Goal: Navigation & Orientation: Find specific page/section

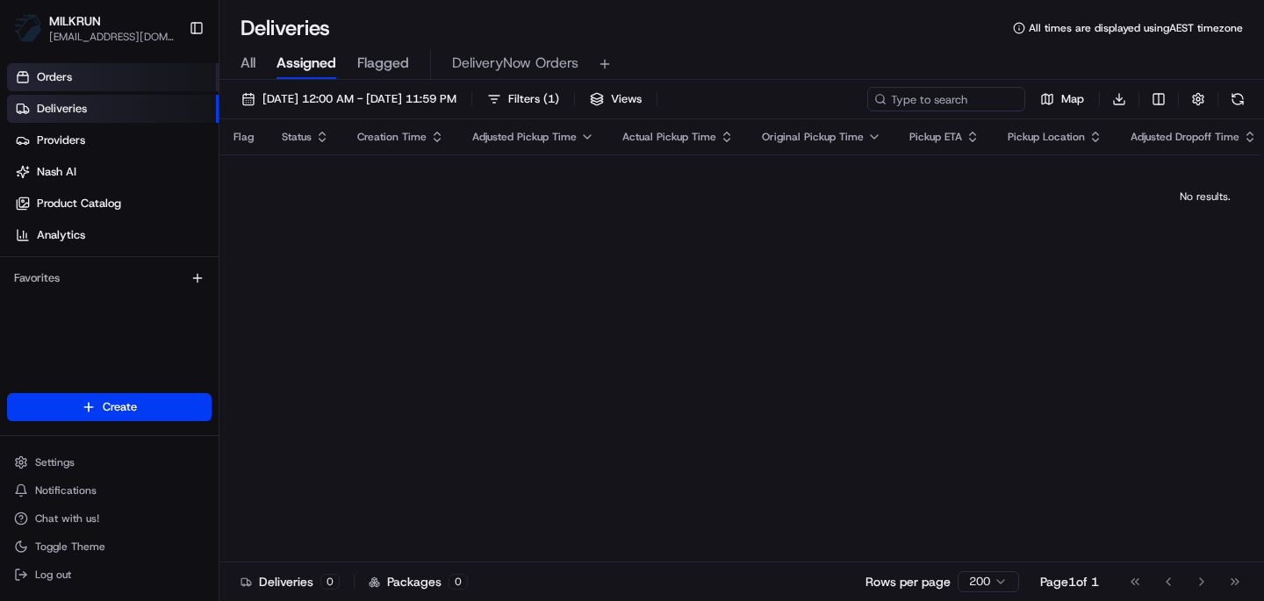
click at [63, 81] on span "Orders" at bounding box center [54, 77] width 35 height 16
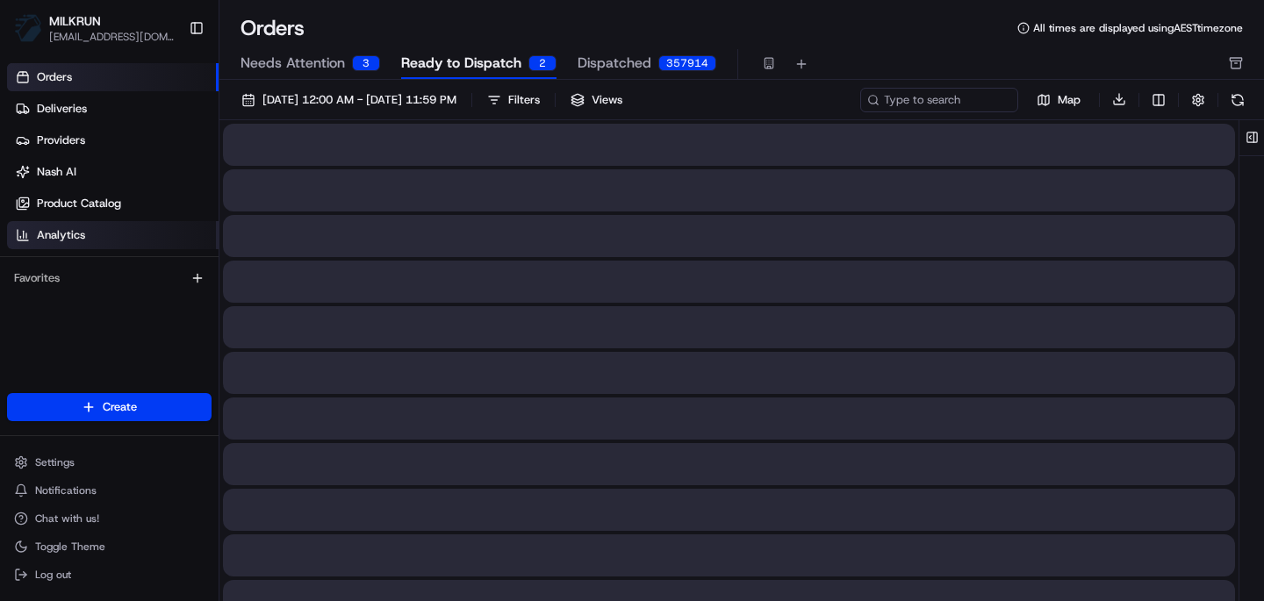
click at [64, 231] on span "Analytics" at bounding box center [61, 235] width 48 height 16
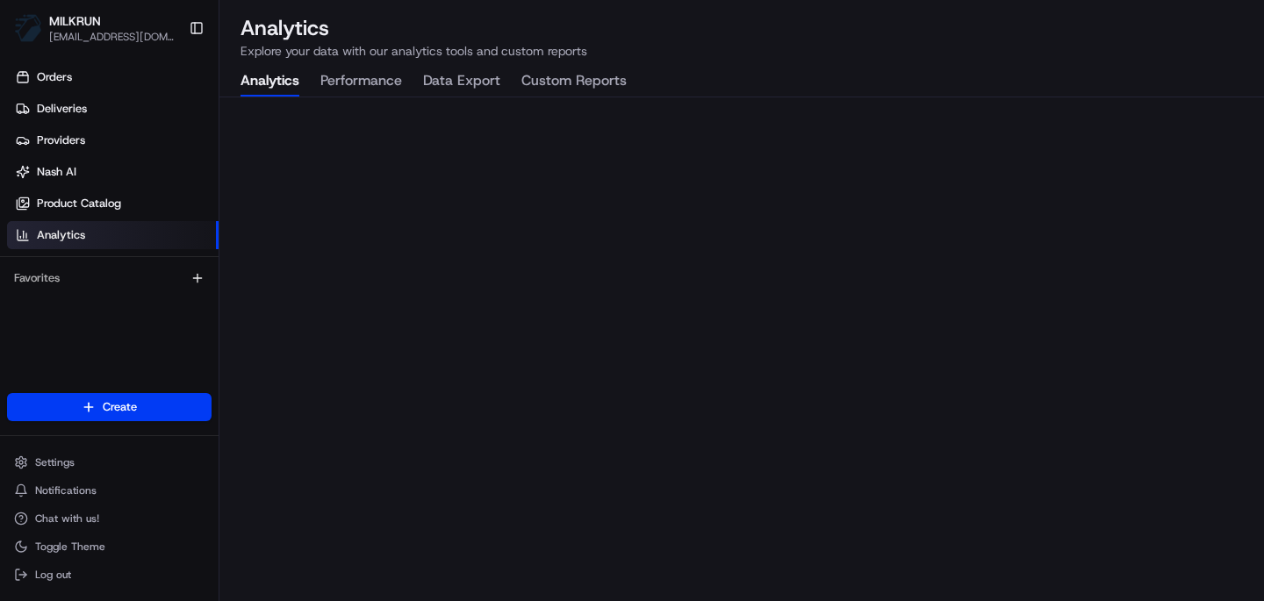
click at [354, 80] on button "Performance" at bounding box center [361, 82] width 82 height 30
click at [283, 76] on button "Analytics" at bounding box center [270, 82] width 59 height 30
click at [375, 76] on button "Performance" at bounding box center [361, 82] width 82 height 30
click at [501, 76] on div "Analytics Performance Data Export Custom Reports" at bounding box center [433, 82] width 428 height 30
click at [501, 82] on div "Analytics Performance Data Export Custom Reports" at bounding box center [433, 82] width 428 height 30
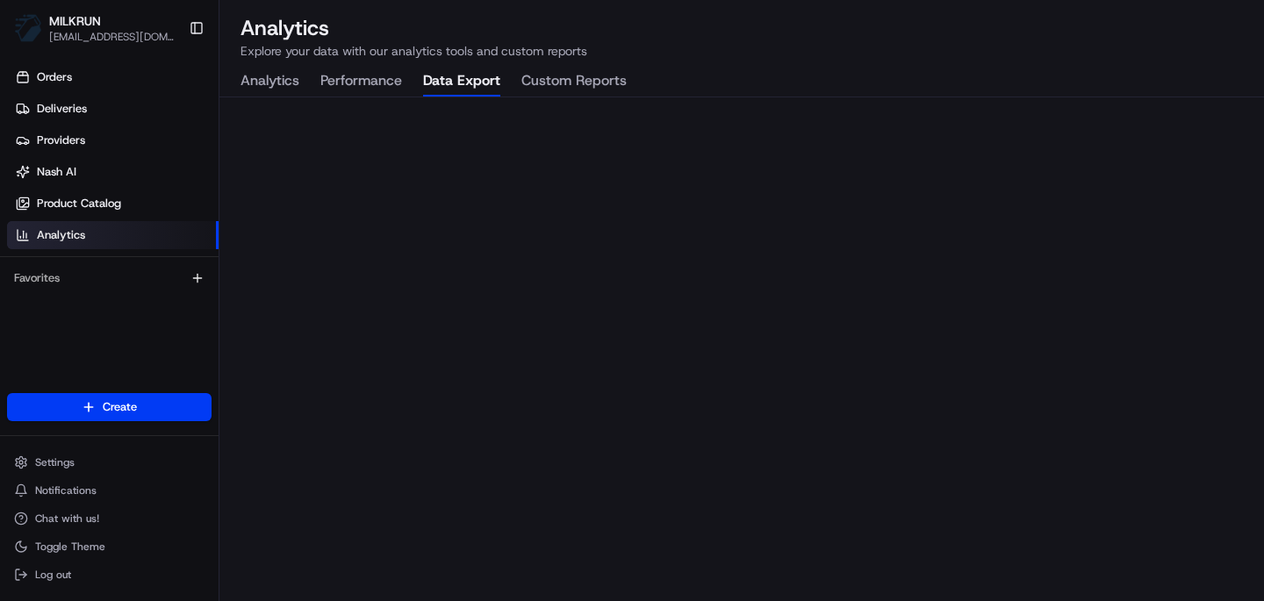
click at [460, 83] on button "Data Export" at bounding box center [461, 82] width 77 height 30
click at [573, 86] on button "Custom Reports" at bounding box center [574, 82] width 105 height 30
click at [285, 78] on button "Analytics" at bounding box center [270, 82] width 59 height 30
click at [64, 168] on span "Nash AI" at bounding box center [57, 172] width 40 height 16
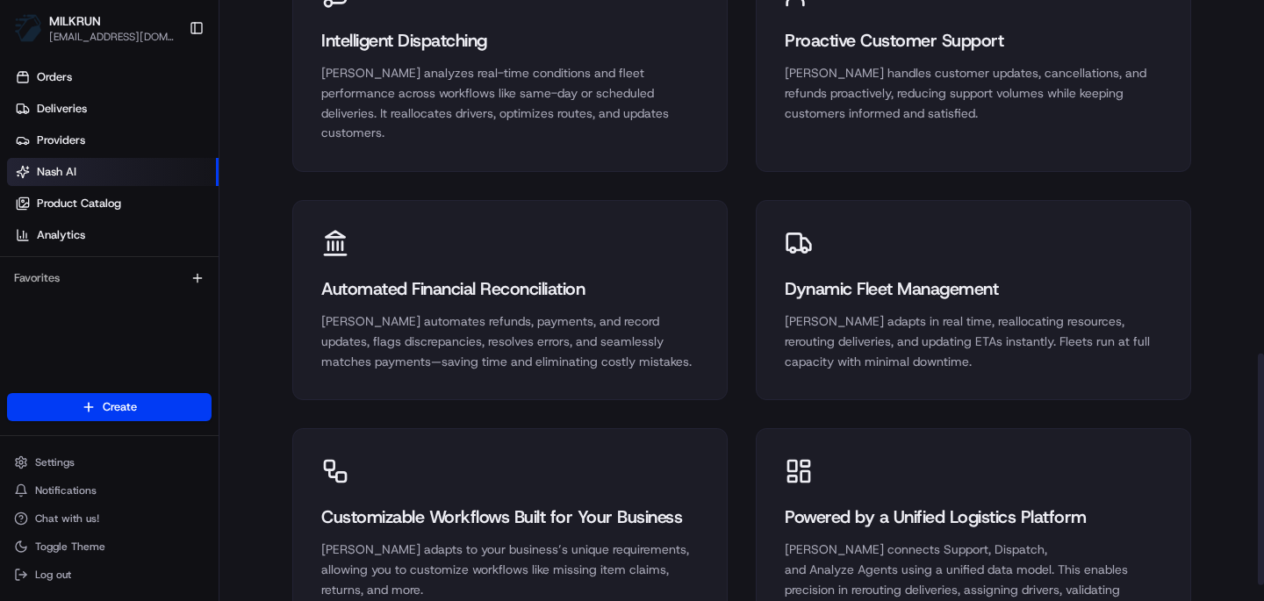
scroll to position [958, 0]
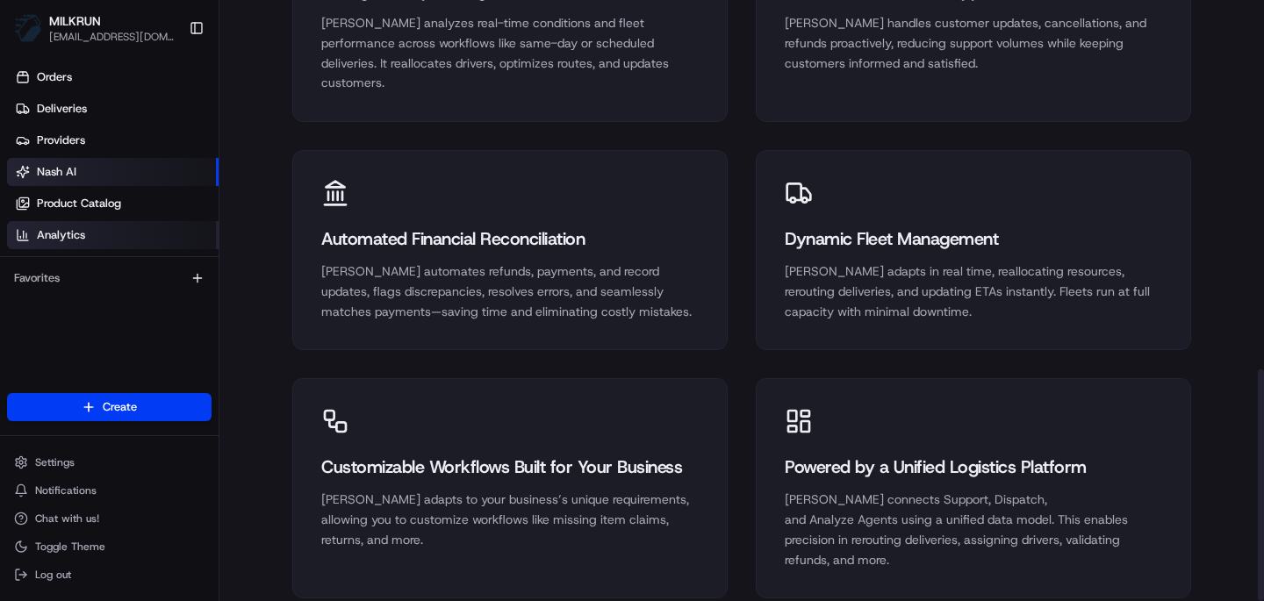
click at [78, 233] on span "Analytics" at bounding box center [61, 235] width 48 height 16
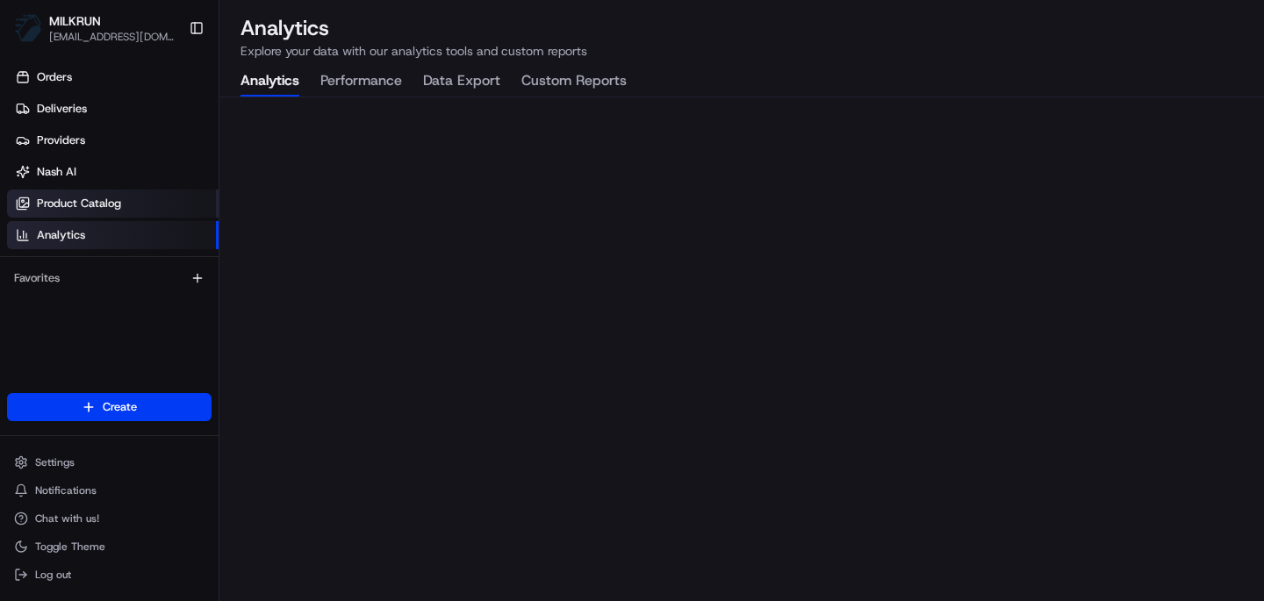
click at [99, 209] on span "Product Catalog" at bounding box center [79, 204] width 84 height 16
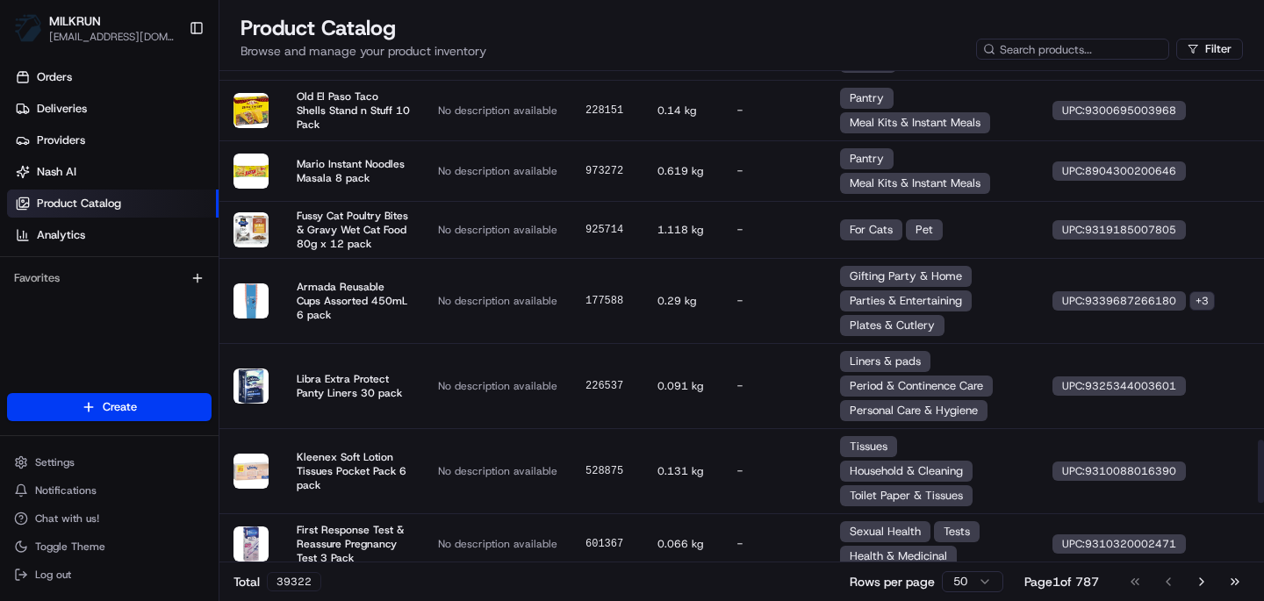
scroll to position [2882, 0]
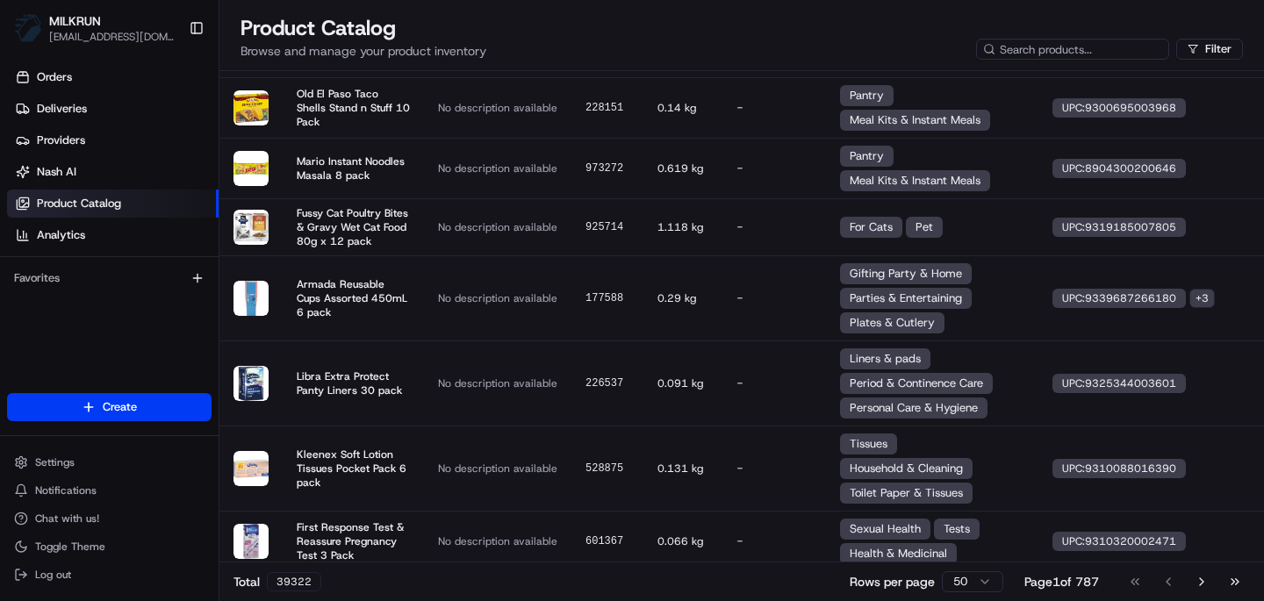
click at [105, 32] on span "[EMAIL_ADDRESS][DOMAIN_NAME]" at bounding box center [112, 37] width 126 height 14
click at [61, 67] on link "Orders" at bounding box center [113, 77] width 212 height 28
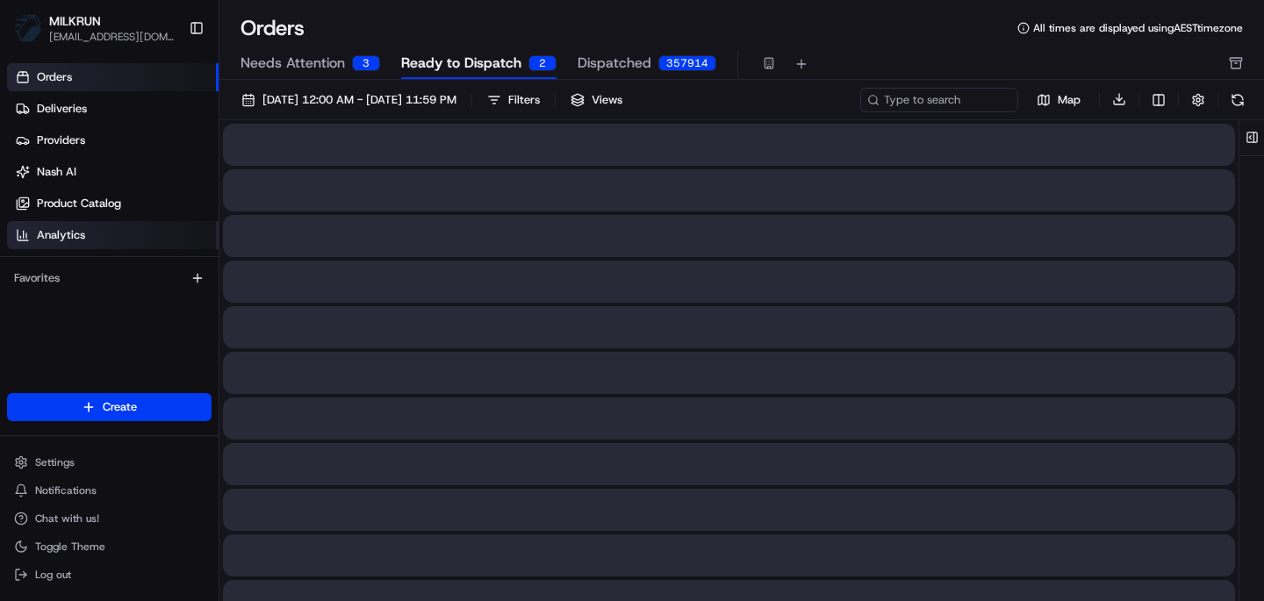
click at [47, 237] on span "Analytics" at bounding box center [61, 235] width 48 height 16
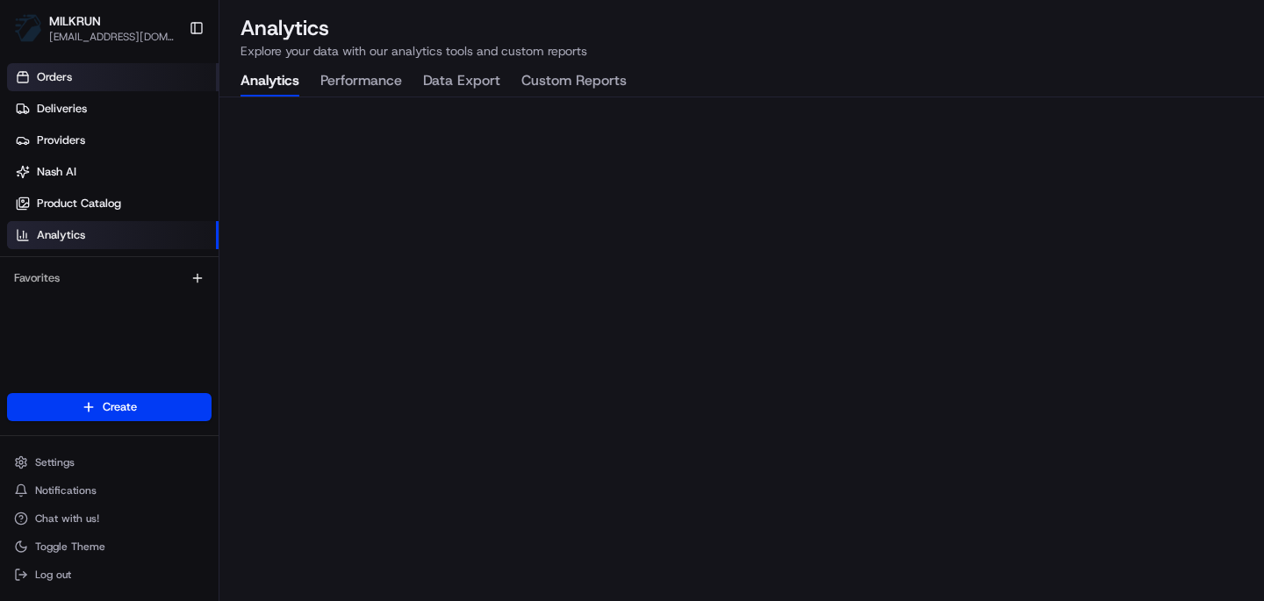
click at [49, 72] on span "Orders" at bounding box center [54, 77] width 35 height 16
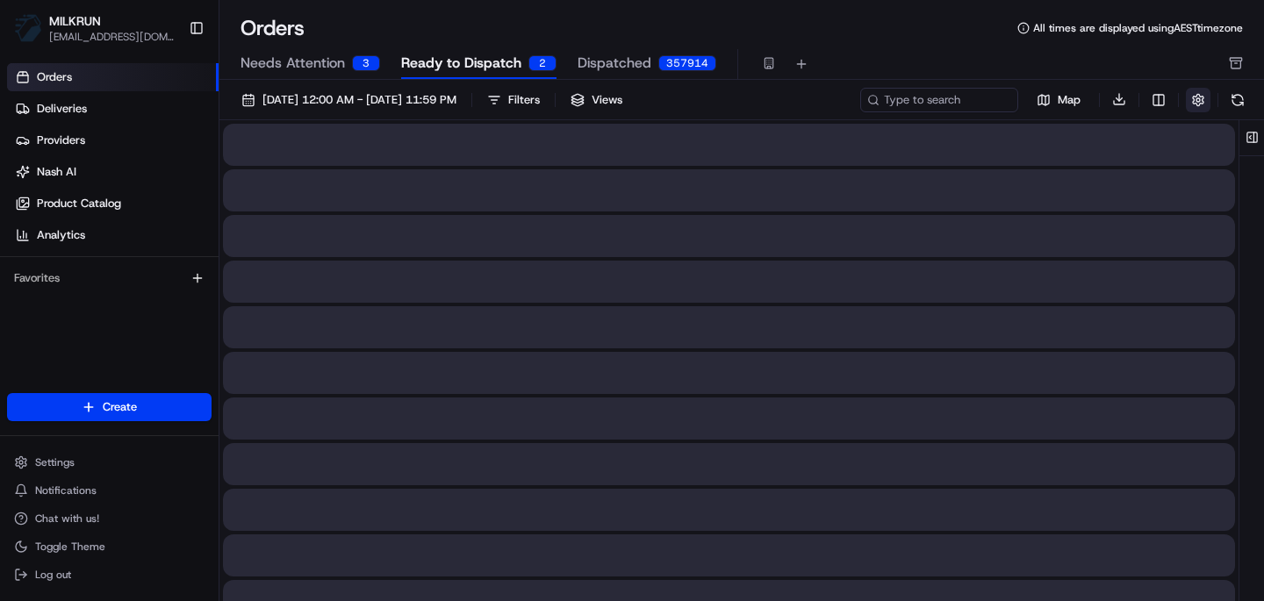
click at [1200, 105] on button "button" at bounding box center [1198, 100] width 25 height 25
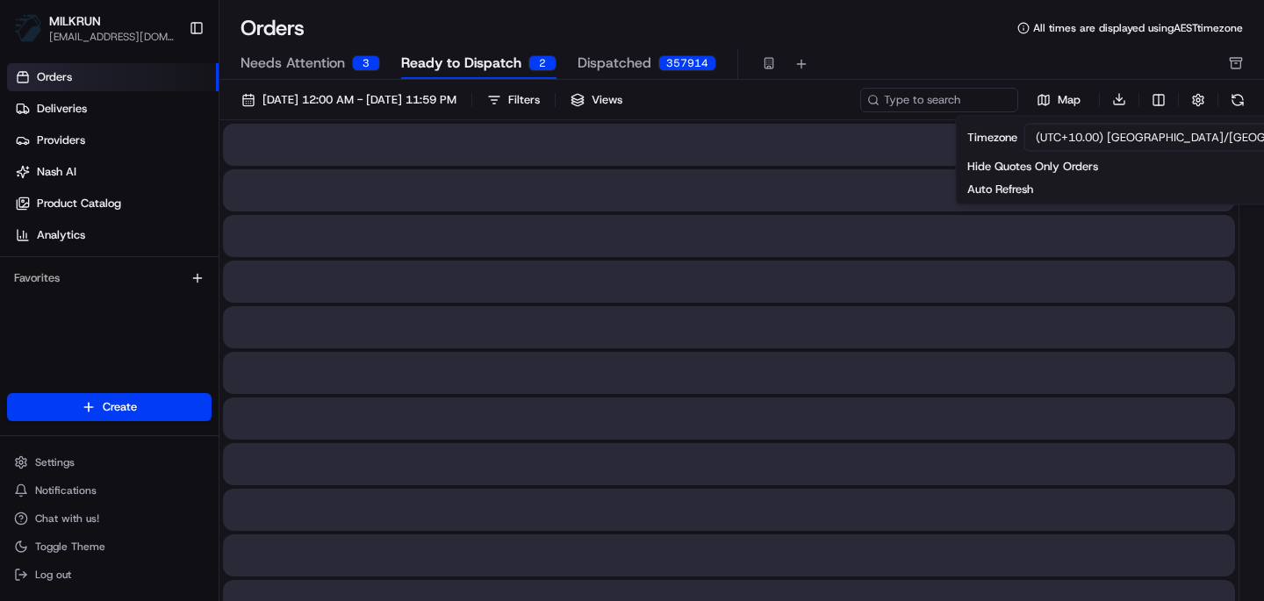
click at [994, 65] on div "Needs Attention 3 Ready to Dispatch 2 Dispatched 357914" at bounding box center [730, 64] width 978 height 30
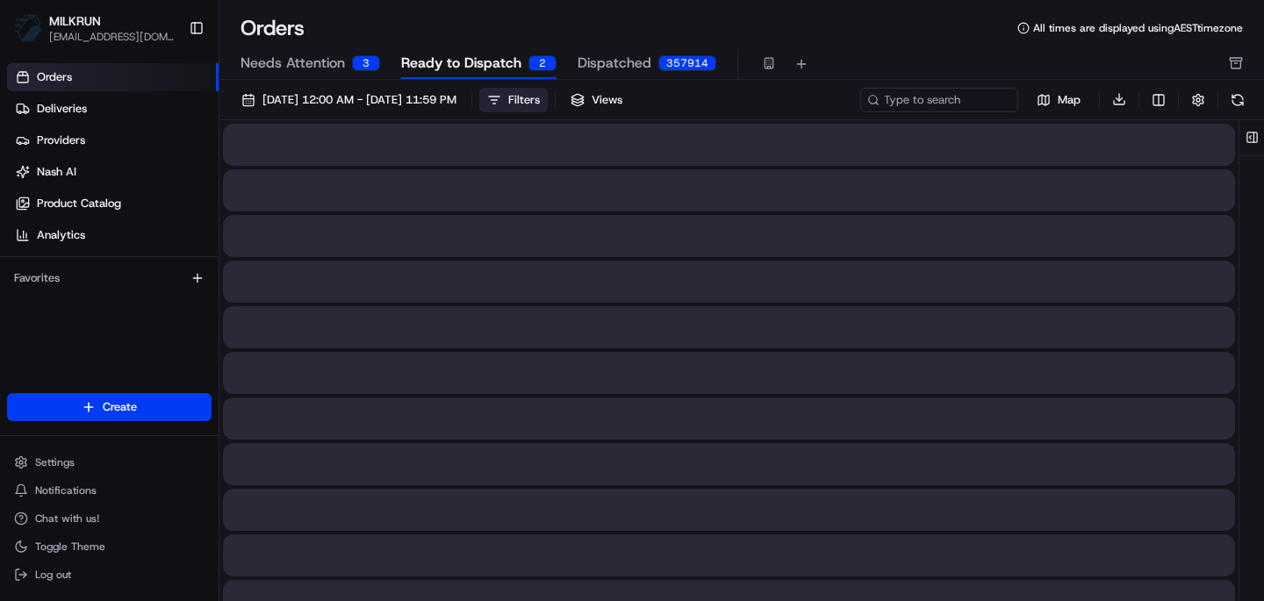
click at [540, 100] on div "Filters" at bounding box center [524, 100] width 32 height 16
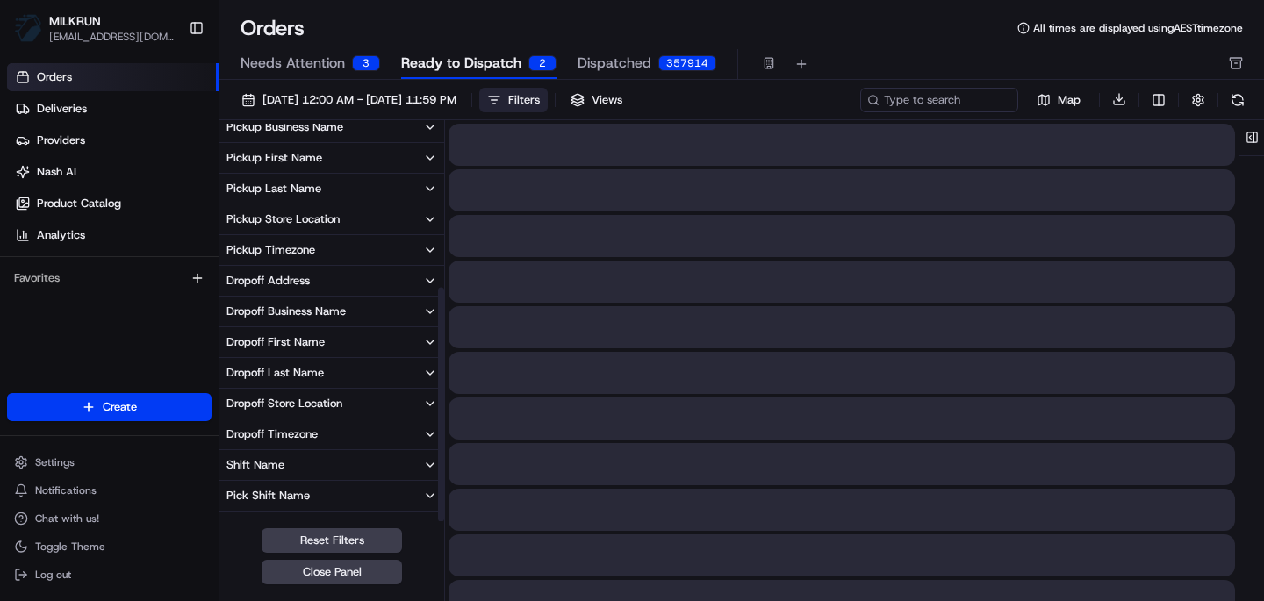
scroll to position [278, 0]
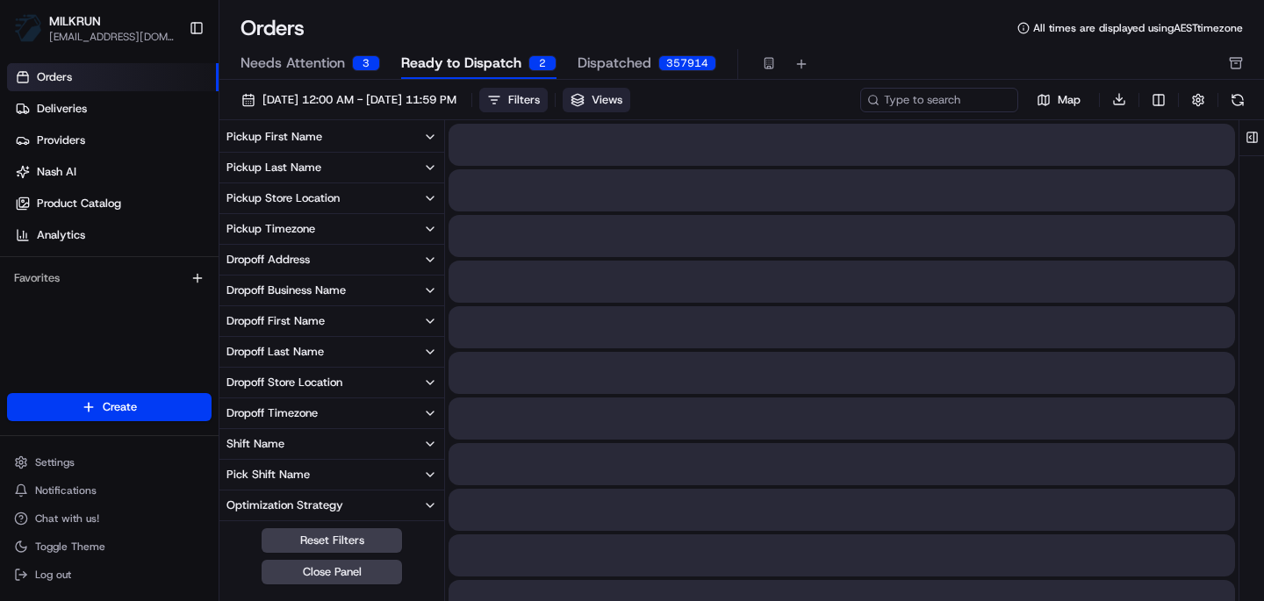
click at [622, 101] on span "Views" at bounding box center [607, 100] width 31 height 16
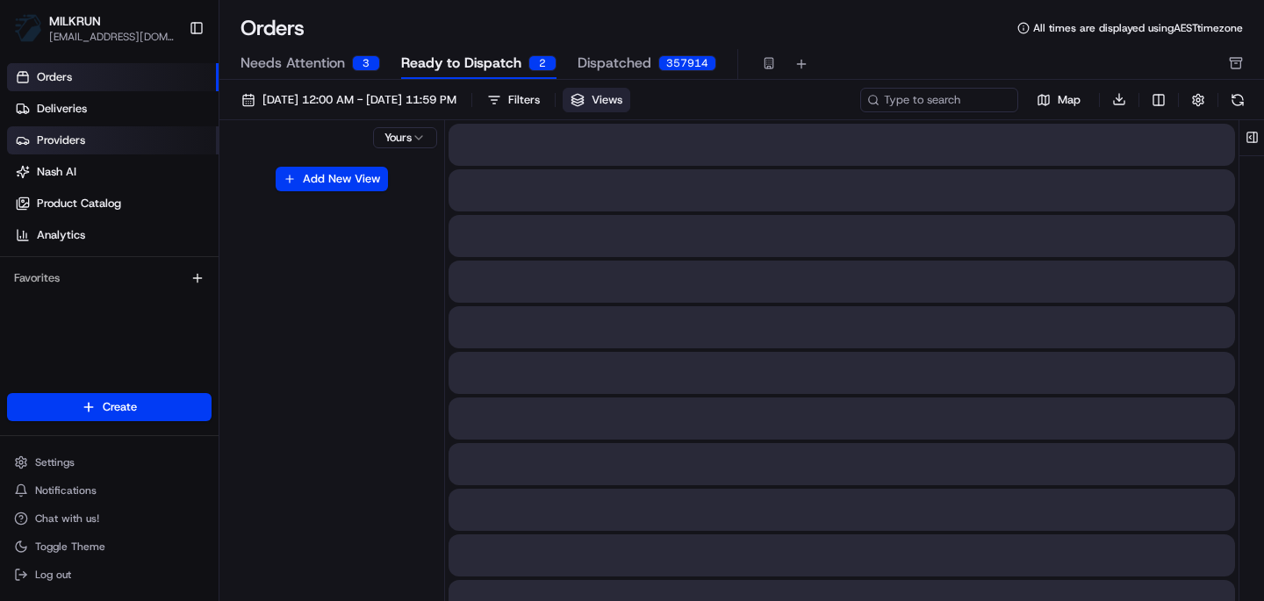
click at [65, 133] on span "Providers" at bounding box center [61, 141] width 48 height 16
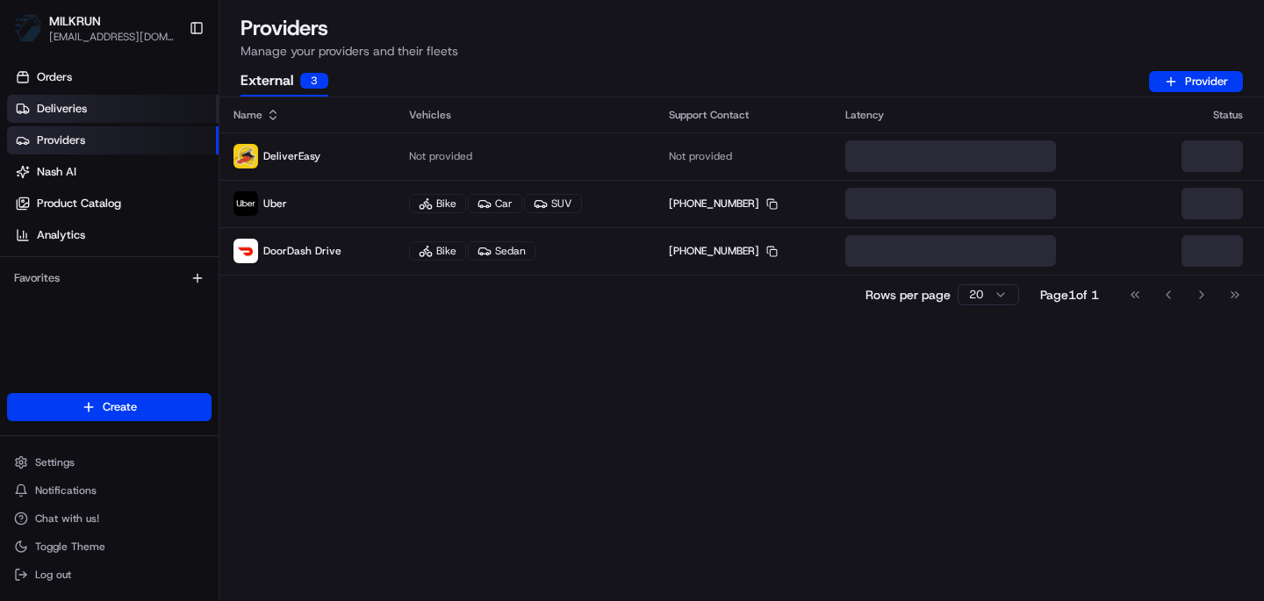
click at [76, 109] on span "Deliveries" at bounding box center [62, 109] width 50 height 16
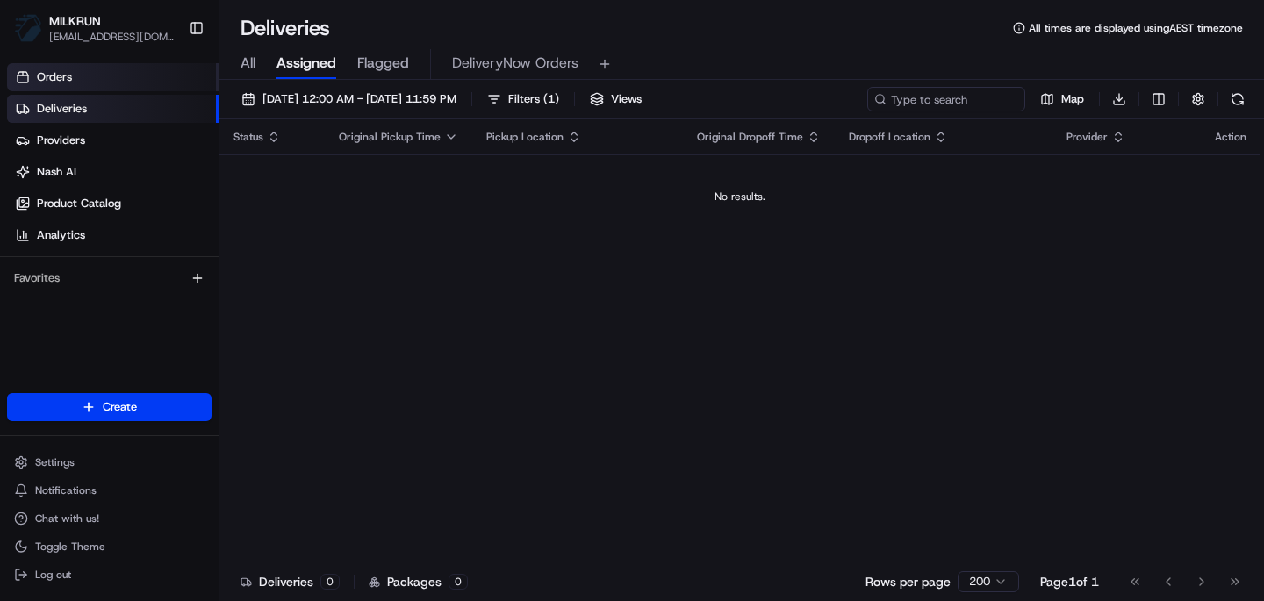
click at [76, 83] on link "Orders" at bounding box center [113, 77] width 212 height 28
